Goal: Navigation & Orientation: Go to known website

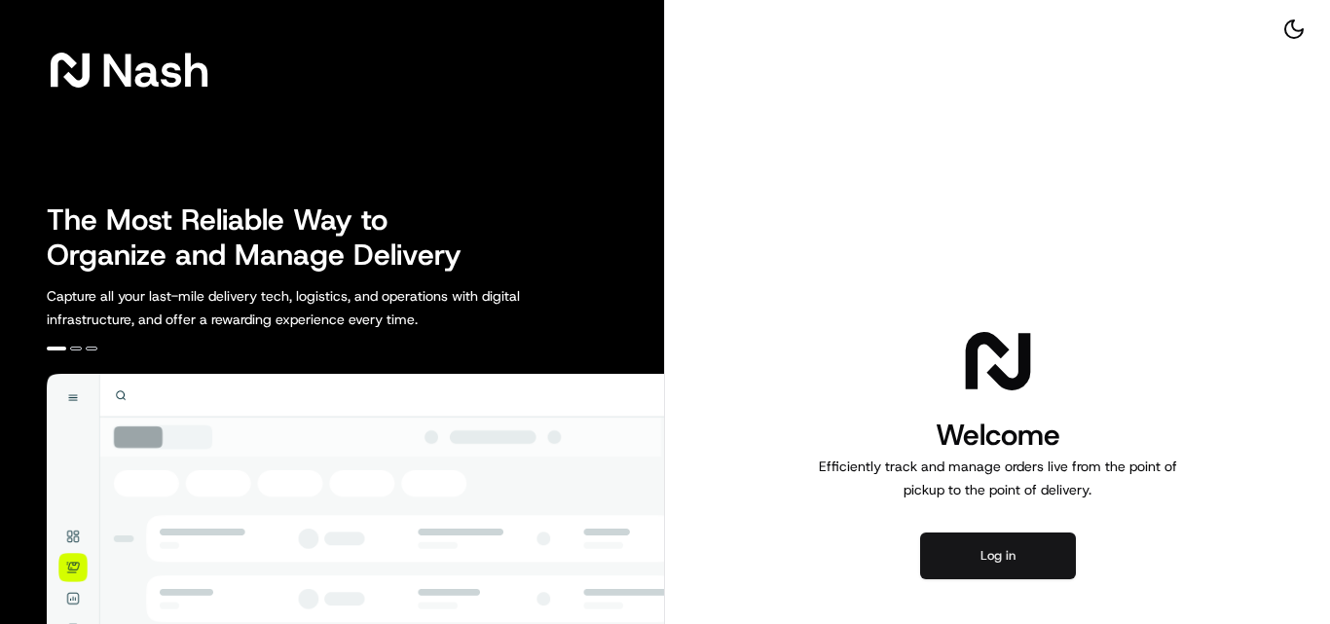
click at [1014, 557] on button "Log in" at bounding box center [998, 556] width 156 height 47
